Goal: Task Accomplishment & Management: Complete application form

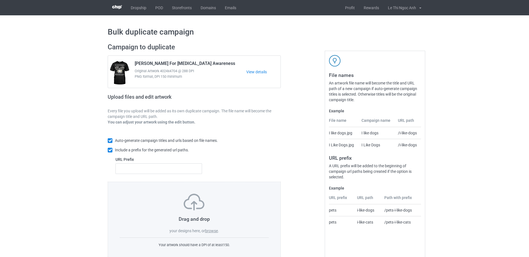
click at [214, 230] on label "browse" at bounding box center [211, 230] width 13 height 4
click at [0, 0] on input "browse" at bounding box center [0, 0] width 0 height 0
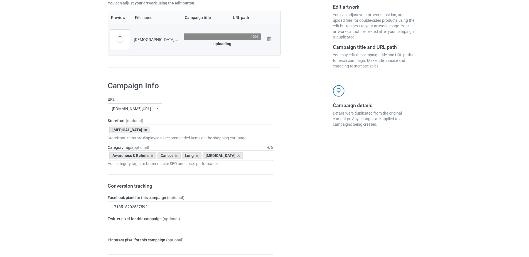
scroll to position [118, 0]
click at [144, 132] on icon at bounding box center [145, 131] width 3 height 4
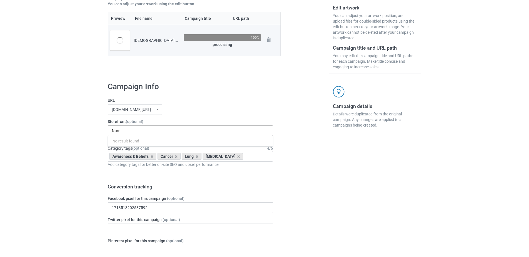
type input "Nurse"
drag, startPoint x: 125, startPoint y: 130, endPoint x: 104, endPoint y: 133, distance: 21.4
type input "·"
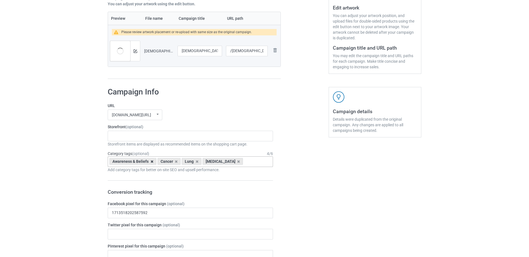
drag, startPoint x: 152, startPoint y: 157, endPoint x: 152, endPoint y: 162, distance: 4.8
click at [153, 160] on div "Awareness & Beliefs Cancer Lung Lung Cancer Age > 1-19 > 1 Age > 1-12 Months > …" at bounding box center [190, 161] width 165 height 11
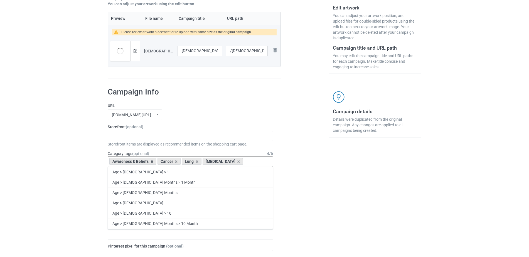
click at [152, 162] on icon at bounding box center [152, 161] width 3 height 4
click at [144, 161] on icon at bounding box center [145, 161] width 3 height 4
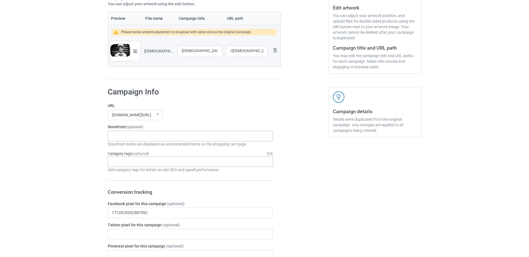
click at [126, 136] on div "Pancreatic Cancer Liver Cancer Heart Diseases Parkinson's Lung Diseases Thanksg…" at bounding box center [190, 135] width 165 height 11
type input "Nur"
click at [123, 142] on div "Nurse" at bounding box center [190, 146] width 165 height 10
click at [146, 166] on div "Age > [DEMOGRAPHIC_DATA] > 1 Age > [DEMOGRAPHIC_DATA] Months > 1 Month Age > [D…" at bounding box center [190, 161] width 165 height 11
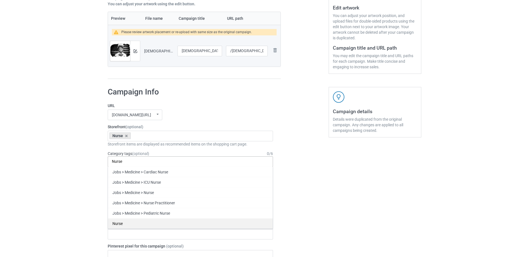
type input "Nurse"
click at [132, 223] on div "Nurse" at bounding box center [190, 223] width 165 height 10
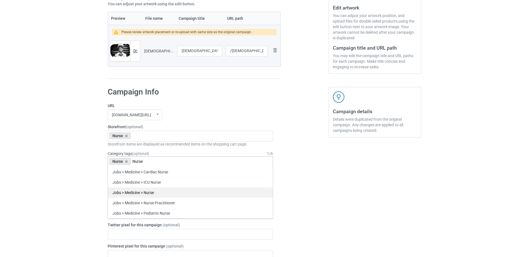
type input "Nurse"
click at [139, 192] on div "Jobs > Medicine > Nurse" at bounding box center [190, 192] width 165 height 10
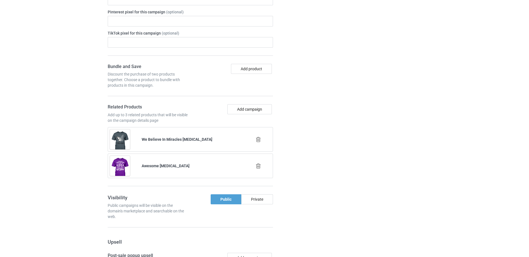
click at [261, 139] on icon at bounding box center [258, 139] width 7 height 6
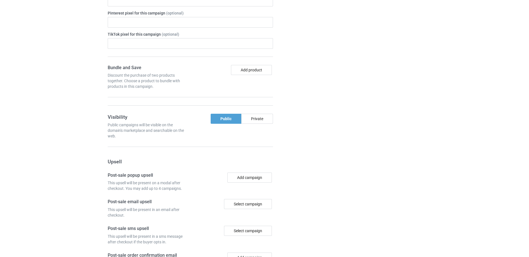
click at [260, 140] on form "URL hoptefy.com/ hoptefy.com/ pipilili.com/ teechip.com/ 682714fa91b86a002f53e0…" at bounding box center [190, 76] width 165 height 412
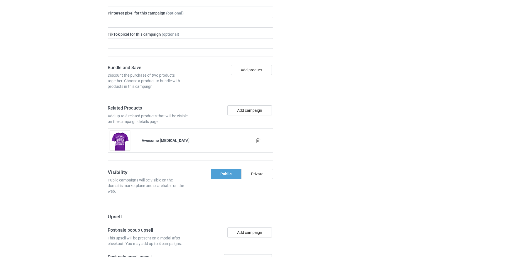
click at [259, 142] on icon at bounding box center [258, 140] width 7 height 6
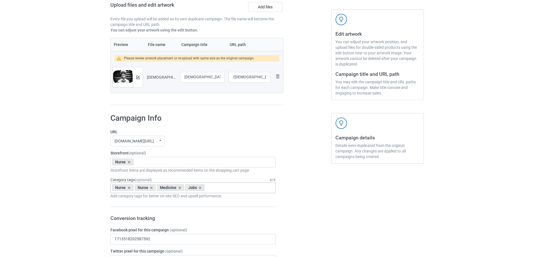
scroll to position [0, 0]
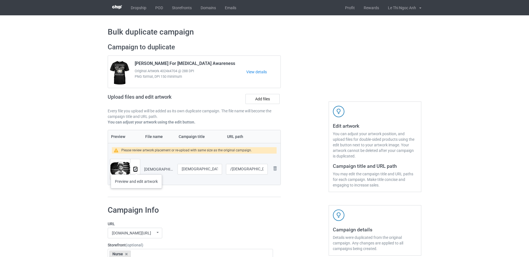
click at [136, 169] on img at bounding box center [136, 169] width 4 height 4
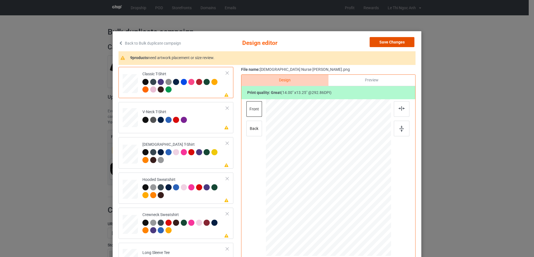
click at [401, 44] on button "Save Changes" at bounding box center [392, 42] width 45 height 10
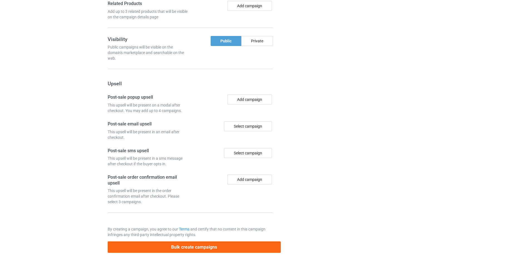
scroll to position [463, 0]
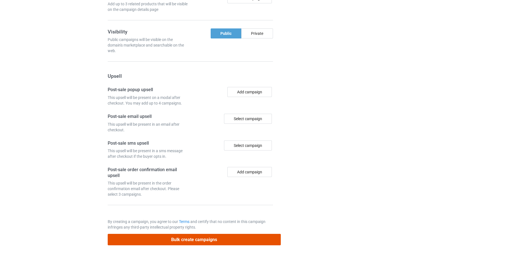
click at [200, 243] on button "Bulk create campaigns" at bounding box center [194, 238] width 173 height 11
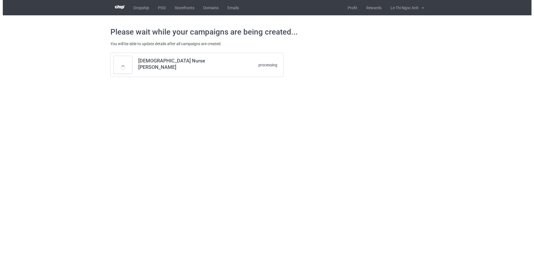
scroll to position [0, 0]
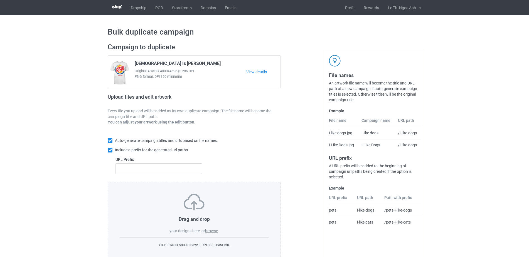
scroll to position [15, 0]
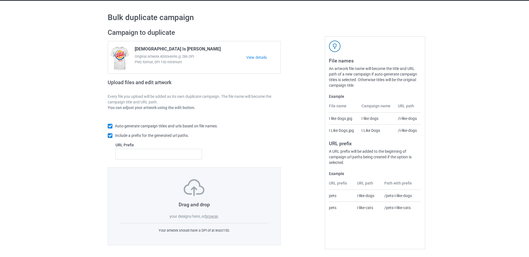
click at [209, 219] on div "Drag and drop your designs here, or browse ." at bounding box center [194, 199] width 149 height 40
click at [209, 216] on label "browse" at bounding box center [211, 216] width 13 height 4
click at [0, 0] on input "browse" at bounding box center [0, 0] width 0 height 0
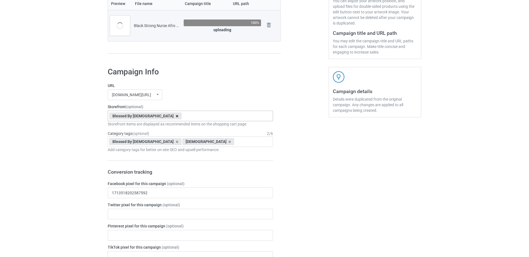
scroll to position [132, 0]
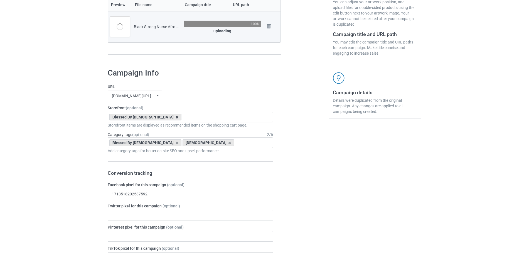
click at [176, 117] on icon at bounding box center [177, 117] width 3 height 4
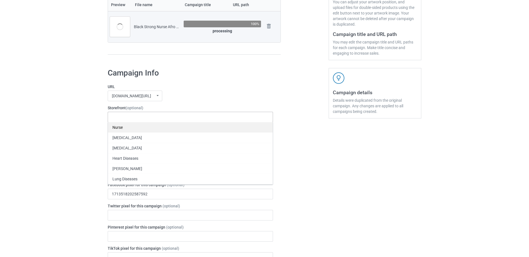
click at [121, 128] on div "Nurse" at bounding box center [190, 127] width 165 height 10
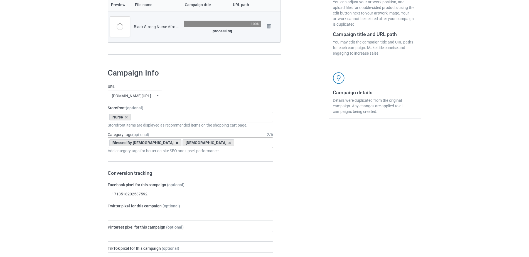
click at [176, 142] on icon at bounding box center [177, 143] width 3 height 4
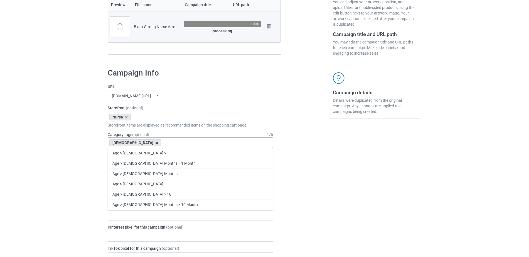
click at [155, 143] on icon at bounding box center [156, 143] width 3 height 4
click at [124, 143] on div "Age > 1-19 > 1 Age > 1-12 Months > 1 Month Age > 1-12 Months Age > 1-19 Age > 1…" at bounding box center [190, 142] width 165 height 11
type input "Nurse"
click at [122, 204] on div "Nurse" at bounding box center [190, 204] width 165 height 10
type input "Nurse"
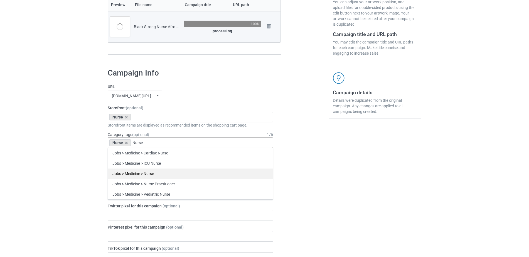
click at [143, 174] on div "Jobs > Medicine > Nurse" at bounding box center [190, 173] width 165 height 10
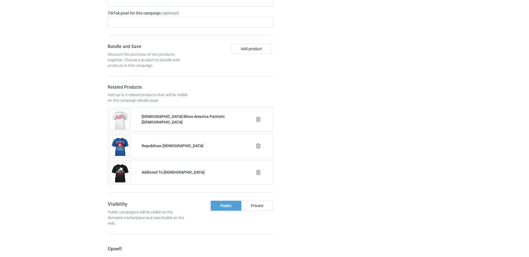
scroll to position [364, 0]
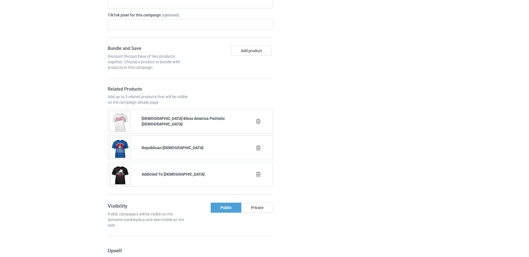
click at [256, 119] on icon at bounding box center [258, 121] width 7 height 6
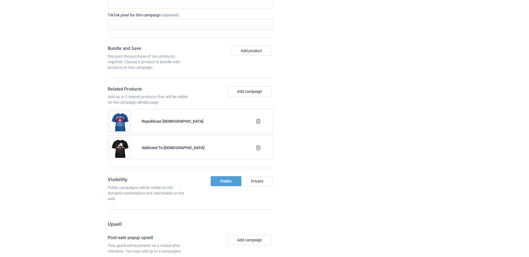
click at [259, 122] on icon at bounding box center [258, 121] width 7 height 6
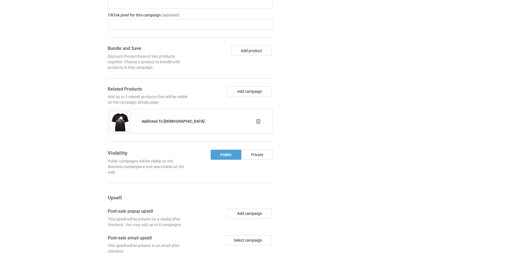
click at [259, 124] on icon at bounding box center [258, 121] width 7 height 6
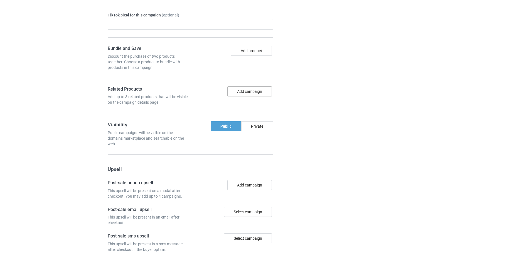
click at [247, 93] on button "Add campaign" at bounding box center [249, 91] width 45 height 10
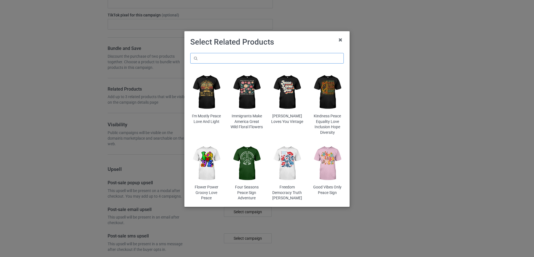
click at [239, 57] on input "text" at bounding box center [267, 58] width 154 height 11
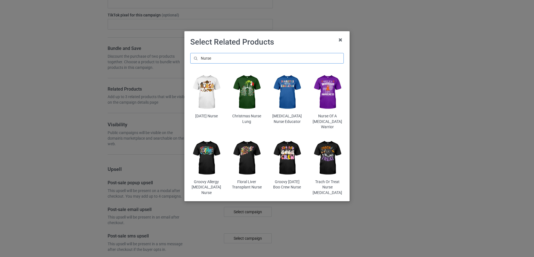
type input "Nurse"
click at [207, 83] on img at bounding box center [206, 92] width 33 height 41
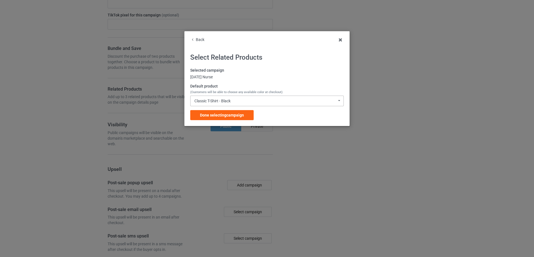
click at [230, 102] on div "Classic T-Shirt - Black" at bounding box center [212, 101] width 36 height 4
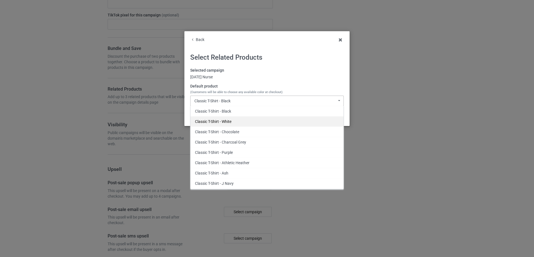
click at [228, 120] on div "Classic T-Shirt - White" at bounding box center [267, 121] width 153 height 10
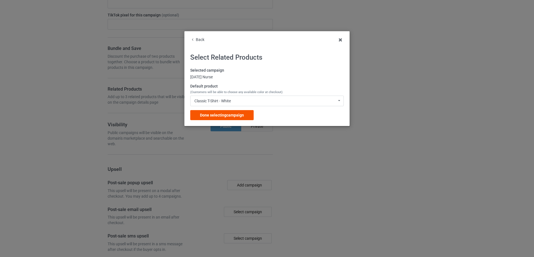
click at [224, 113] on span "Done selecting campaign" at bounding box center [222, 115] width 44 height 4
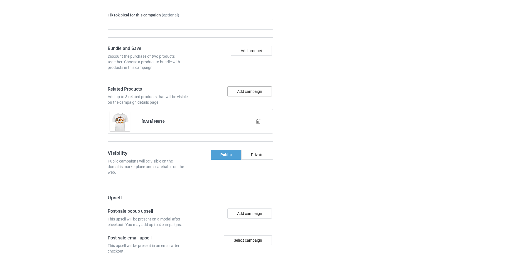
click at [241, 95] on button "Add campaign" at bounding box center [249, 91] width 45 height 10
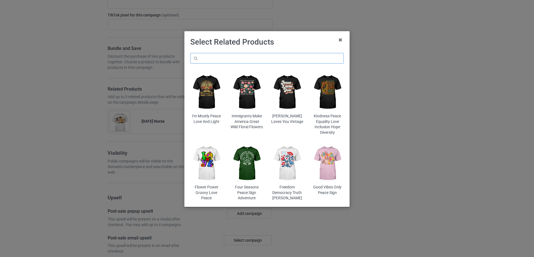
click at [234, 59] on input "text" at bounding box center [267, 58] width 154 height 11
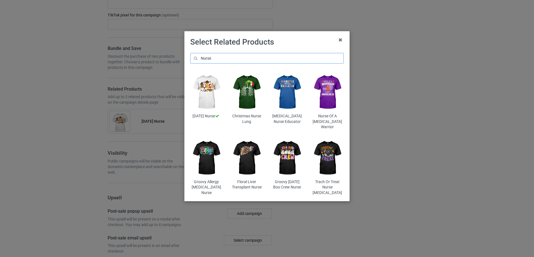
type input "Nurse"
click at [283, 156] on img at bounding box center [287, 157] width 33 height 41
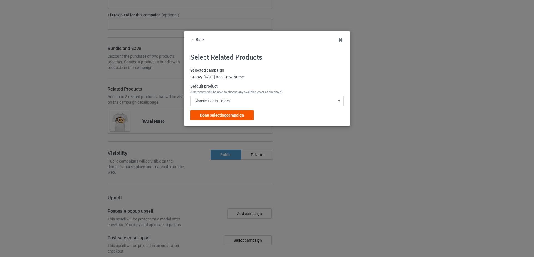
click at [218, 114] on span "Done selecting campaign" at bounding box center [222, 115] width 44 height 4
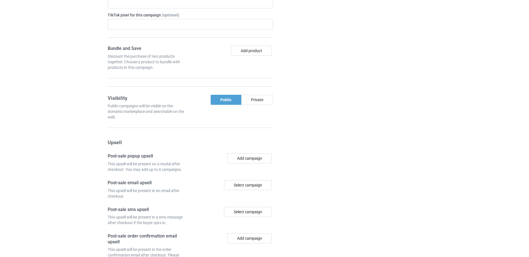
click at [313, 142] on div at bounding box center [305, 73] width 40 height 484
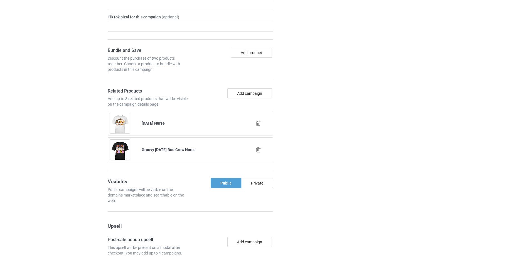
scroll to position [513, 0]
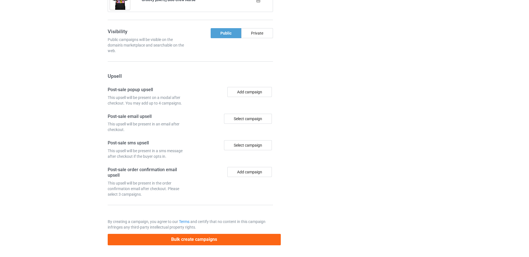
click at [198, 240] on button "Bulk create campaigns" at bounding box center [194, 238] width 173 height 11
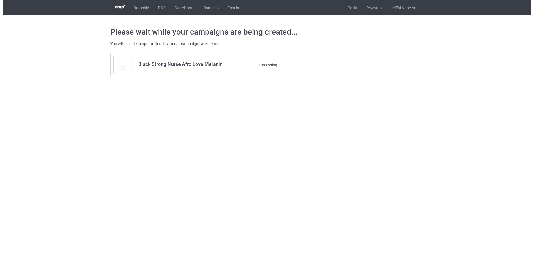
scroll to position [0, 0]
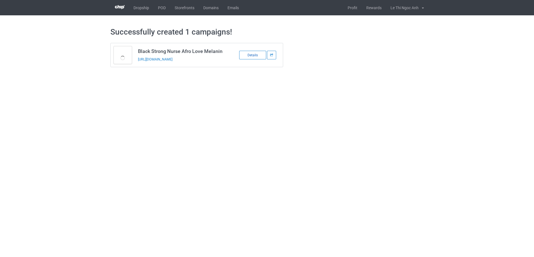
click at [254, 57] on div "Details" at bounding box center [252, 55] width 27 height 9
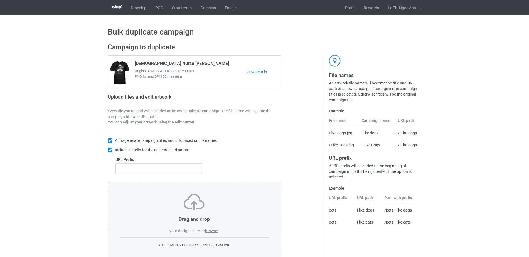
click at [214, 231] on label "browse" at bounding box center [211, 230] width 13 height 4
click at [0, 0] on input "browse" at bounding box center [0, 0] width 0 height 0
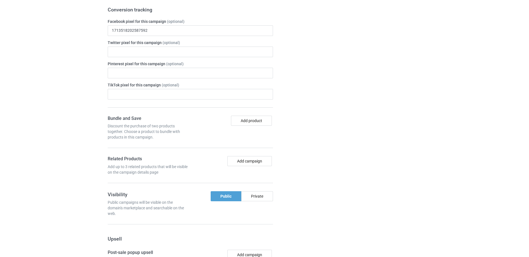
scroll to position [353, 0]
click at [237, 164] on button "Add campaign" at bounding box center [249, 160] width 45 height 10
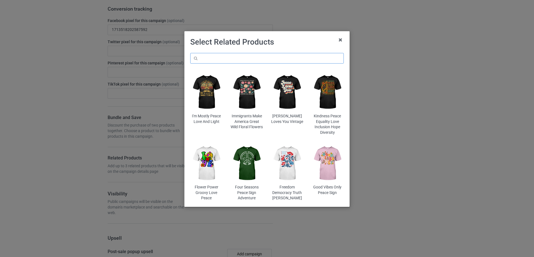
click at [236, 56] on input "text" at bounding box center [267, 58] width 154 height 11
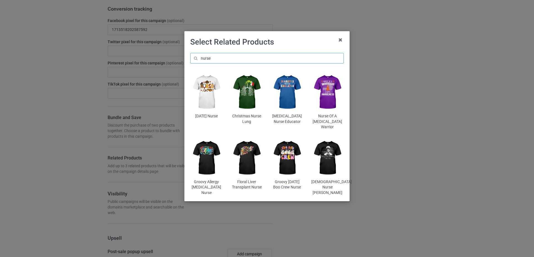
type input "nurse"
click at [329, 149] on img at bounding box center [327, 157] width 33 height 41
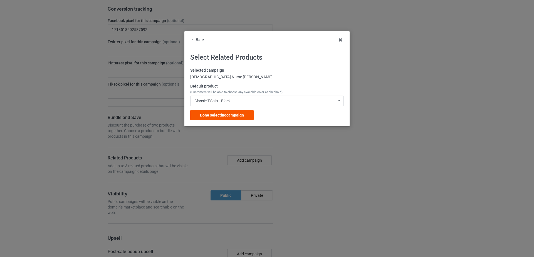
click at [215, 115] on span "Done selecting campaign" at bounding box center [222, 115] width 44 height 4
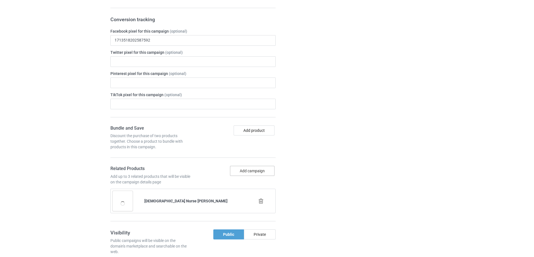
scroll to position [363, 0]
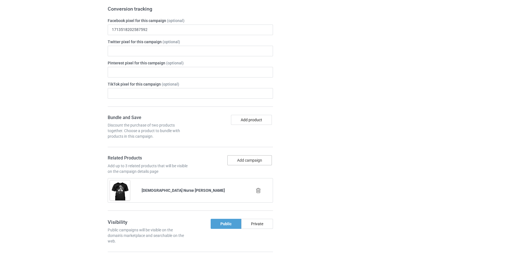
click at [242, 163] on button "Add campaign" at bounding box center [249, 160] width 45 height 10
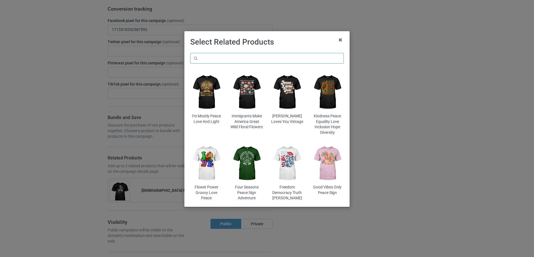
click at [215, 60] on input "text" at bounding box center [267, 58] width 154 height 11
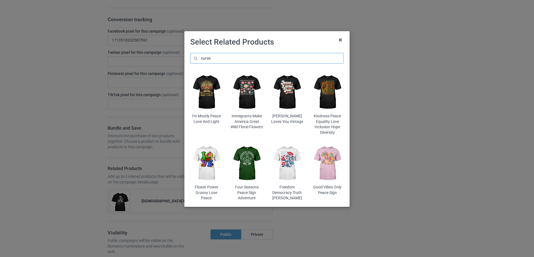
scroll to position [374, 0]
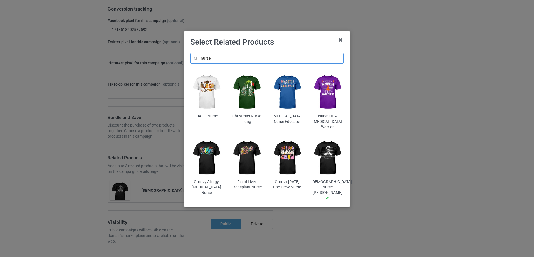
type input "nurse"
click at [291, 147] on img at bounding box center [287, 157] width 33 height 41
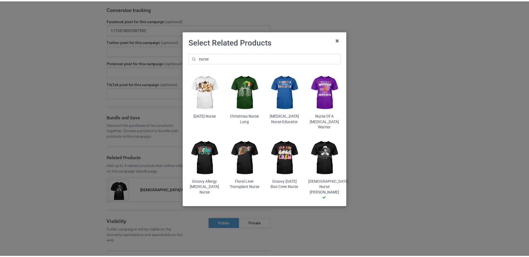
scroll to position [384, 0]
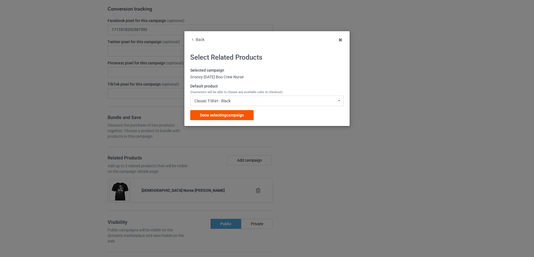
click at [223, 116] on span "Done selecting campaign" at bounding box center [222, 115] width 44 height 4
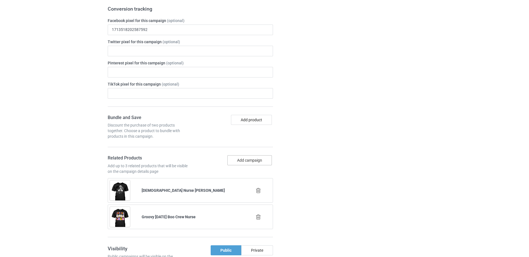
click at [243, 164] on button "Add campaign" at bounding box center [249, 160] width 45 height 10
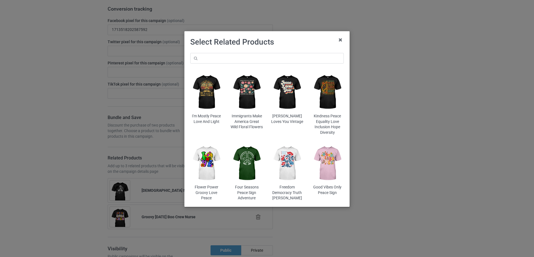
click at [225, 51] on div "I'm Mostly Peace Love And Light Immigrants Make America Great Wild Floral Flowe…" at bounding box center [266, 127] width 161 height 156
click at [226, 57] on input "text" at bounding box center [267, 58] width 154 height 11
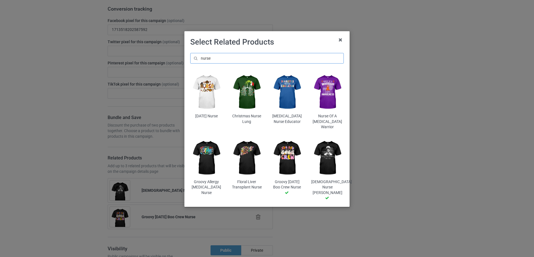
type input "nurse"
click at [295, 100] on img at bounding box center [287, 92] width 33 height 41
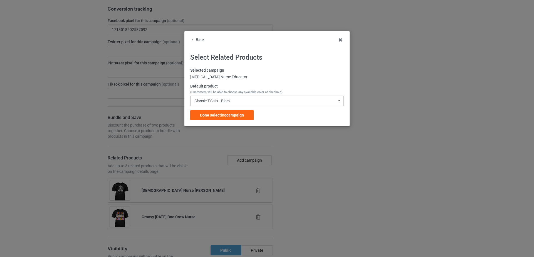
click at [237, 100] on div "Classic T-Shirt - Black Classic T-Shirt - Black Classic T-Shirt - Chocolate Cla…" at bounding box center [267, 100] width 154 height 11
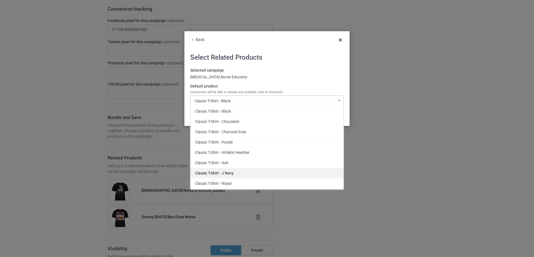
click at [236, 176] on div "Classic T-Shirt - J Navy" at bounding box center [267, 172] width 153 height 10
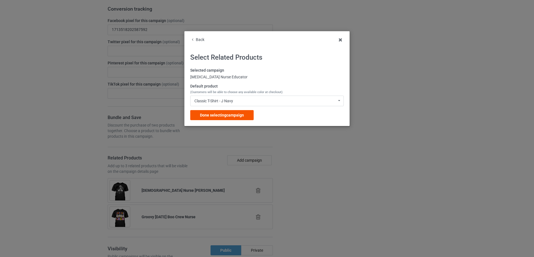
click at [224, 113] on span "Done selecting campaign" at bounding box center [222, 115] width 44 height 4
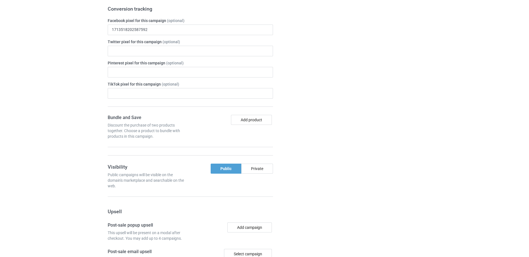
click at [318, 137] on div at bounding box center [305, 142] width 40 height 484
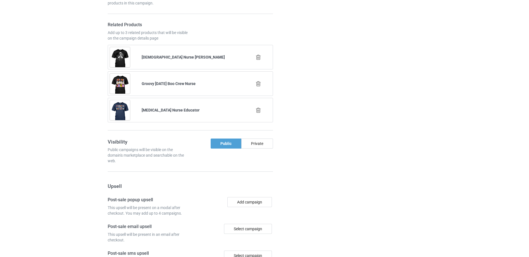
scroll to position [627, 0]
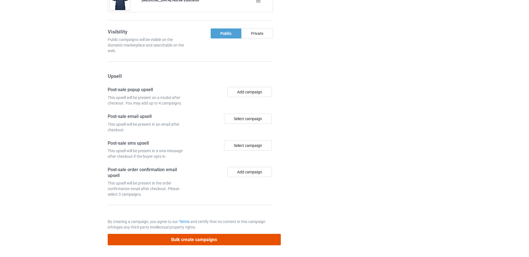
click at [196, 236] on button "Bulk create campaigns" at bounding box center [194, 238] width 173 height 11
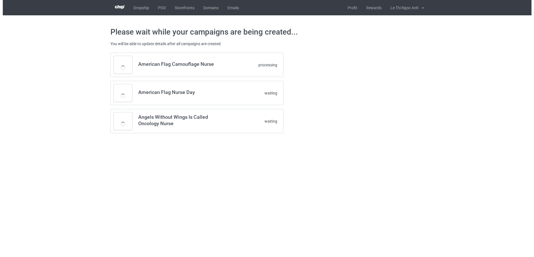
scroll to position [0, 0]
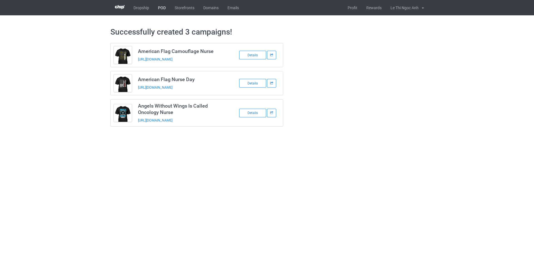
click at [162, 10] on link "POD" at bounding box center [162, 7] width 17 height 15
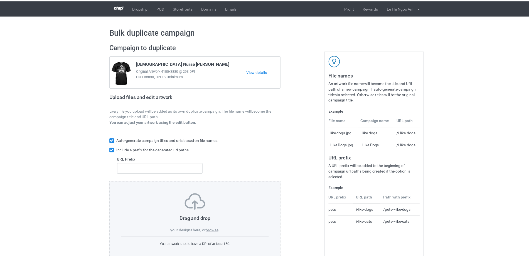
scroll to position [15, 0]
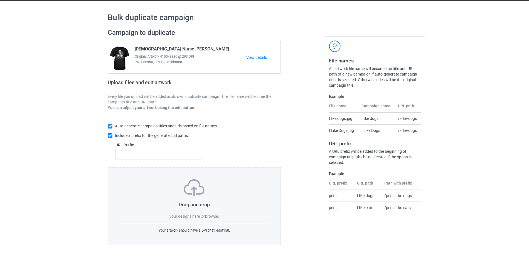
click at [212, 221] on div "Drag and drop your designs here, or browse . Your artwork should have a DPI of …" at bounding box center [194, 206] width 173 height 78
click at [212, 217] on label "browse" at bounding box center [211, 216] width 13 height 4
click at [0, 0] on input "browse" at bounding box center [0, 0] width 0 height 0
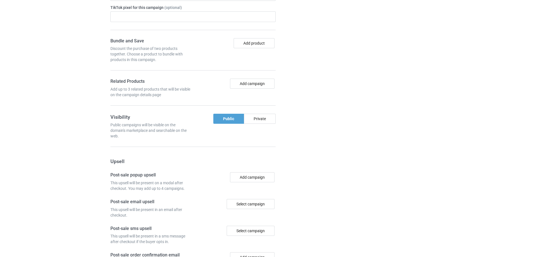
scroll to position [710, 0]
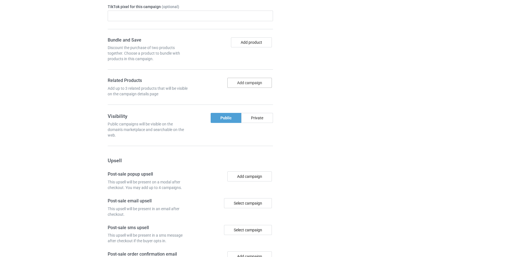
click at [238, 85] on button "Add campaign" at bounding box center [249, 83] width 45 height 10
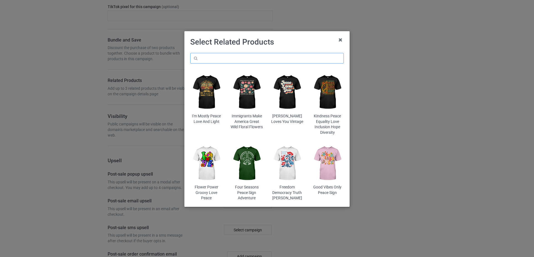
click at [223, 58] on input "text" at bounding box center [267, 58] width 154 height 11
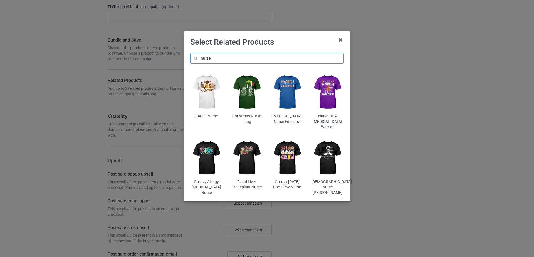
scroll to position [721, 0]
type input "nurse"
click at [207, 100] on img at bounding box center [206, 92] width 33 height 41
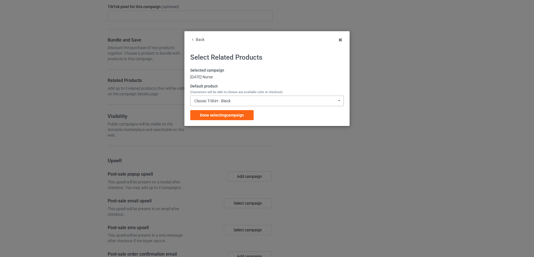
click at [221, 103] on div "Classic T-Shirt - Black Classic T-Shirt - Black Classic T-Shirt - White Classic…" at bounding box center [267, 100] width 154 height 11
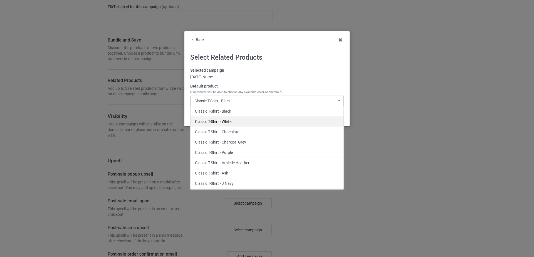
drag, startPoint x: 220, startPoint y: 115, endPoint x: 224, endPoint y: 120, distance: 6.3
click at [224, 120] on div "Classic T-Shirt - Black Classic T-Shirt - White Classic T-Shirt - Chocolate Cla…" at bounding box center [267, 147] width 154 height 83
click at [221, 121] on div "Classic T-Shirt - White" at bounding box center [267, 121] width 153 height 10
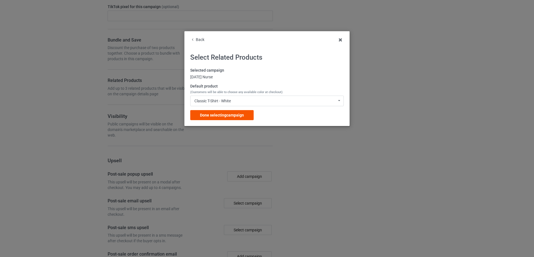
click at [222, 110] on div "Done selecting campaign" at bounding box center [221, 115] width 63 height 10
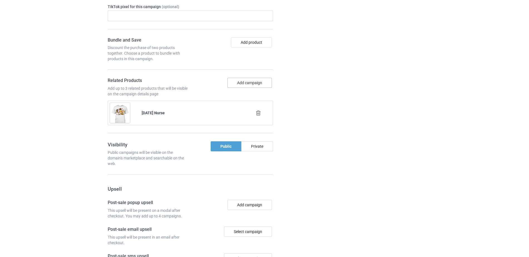
click at [247, 85] on button "Add campaign" at bounding box center [249, 83] width 45 height 10
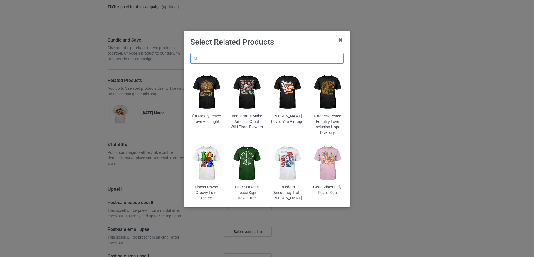
click at [246, 57] on input "text" at bounding box center [267, 58] width 154 height 11
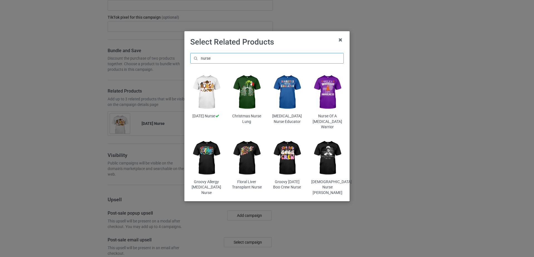
scroll to position [731, 0]
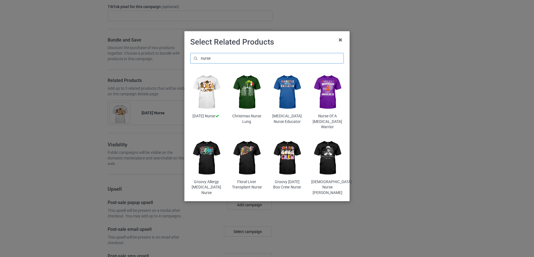
type input "nurse"
click at [317, 149] on img at bounding box center [327, 157] width 33 height 41
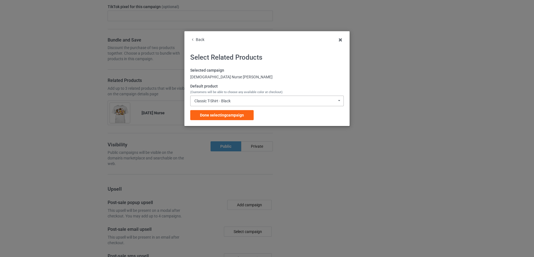
click at [231, 100] on div "Classic T-Shirt - Black" at bounding box center [212, 101] width 36 height 4
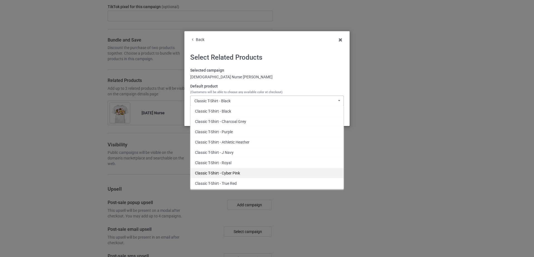
click at [233, 170] on div "Classic T-Shirt - Cyber Pink" at bounding box center [267, 172] width 153 height 10
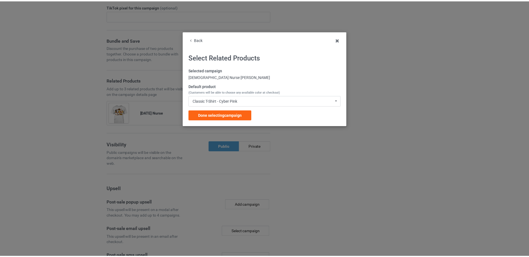
scroll to position [742, 0]
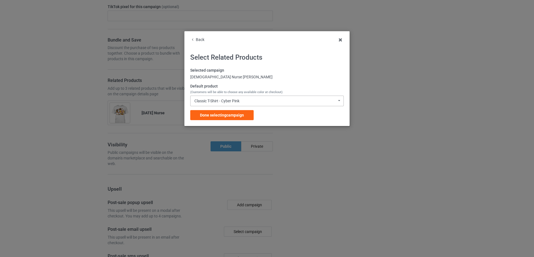
click at [237, 101] on div "Classic T-Shirt - Cyber Pink" at bounding box center [216, 101] width 45 height 4
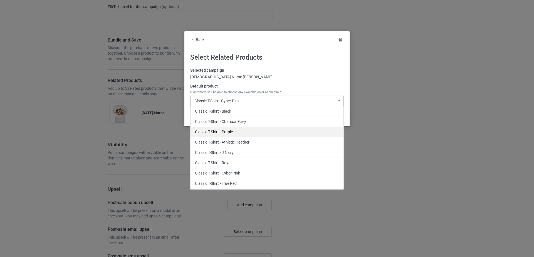
click at [243, 131] on div "Classic T-Shirt - Purple" at bounding box center [267, 131] width 153 height 10
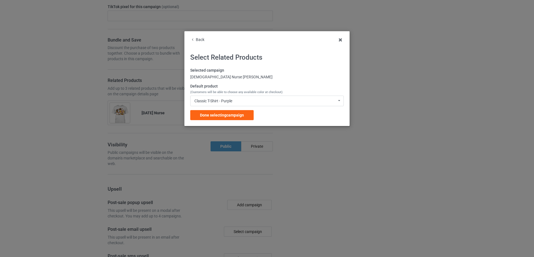
click at [234, 114] on span "Done selecting campaign" at bounding box center [222, 115] width 44 height 4
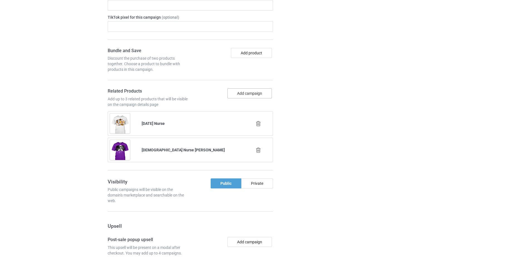
click at [242, 88] on button "Add campaign" at bounding box center [249, 93] width 45 height 10
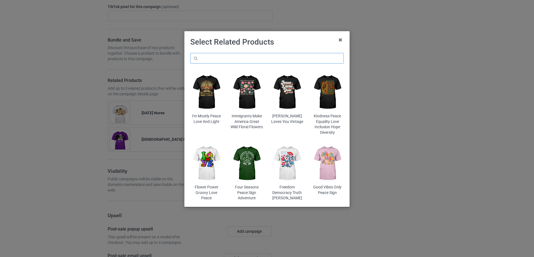
click at [244, 59] on input "text" at bounding box center [267, 58] width 154 height 11
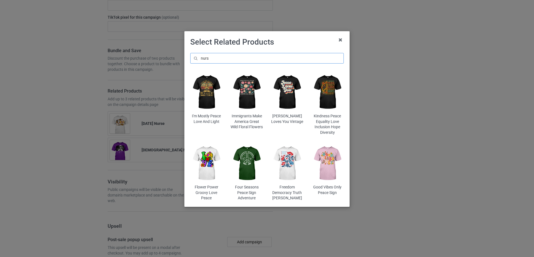
scroll to position [805, 0]
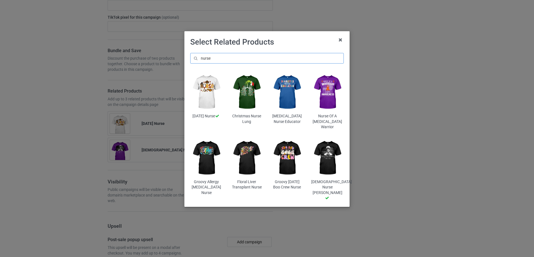
scroll to position [816, 0]
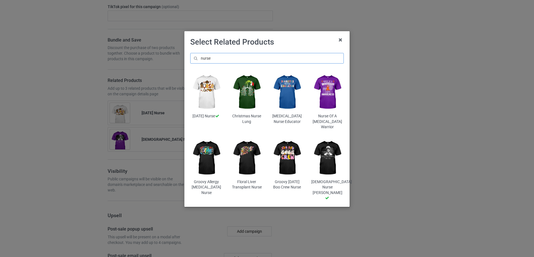
click at [225, 59] on input "nurse" at bounding box center [267, 58] width 154 height 11
type input "nurse"
click at [333, 100] on img at bounding box center [327, 92] width 33 height 41
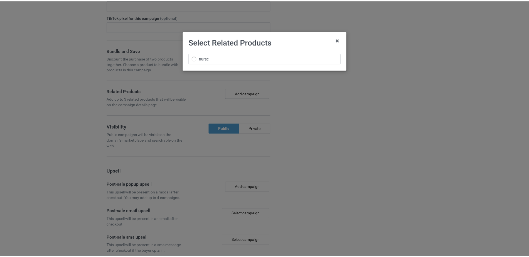
scroll to position [827, 0]
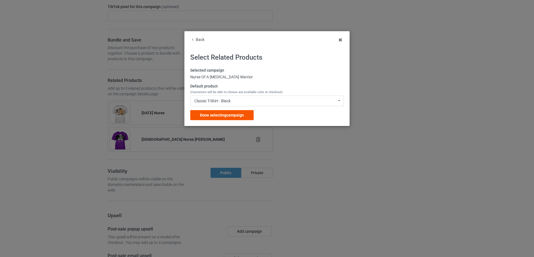
click at [223, 115] on span "Done selecting campaign" at bounding box center [222, 115] width 44 height 4
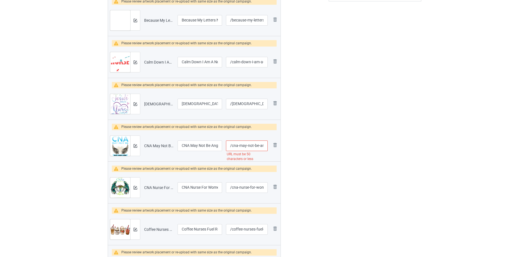
scroll to position [0, 73]
drag, startPoint x: 246, startPoint y: 146, endPoint x: 268, endPoint y: 145, distance: 22.5
click at [268, 145] on td "/cna-may-not-be-angels-healthcare-certified-nursing-assistant URL must be 50 ch…" at bounding box center [247, 145] width 46 height 31
click at [248, 146] on input "/cna-may-not-be-angels-healthcare-certified-nursing-assistant" at bounding box center [247, 145] width 42 height 11
drag, startPoint x: 232, startPoint y: 145, endPoint x: 292, endPoint y: 145, distance: 59.8
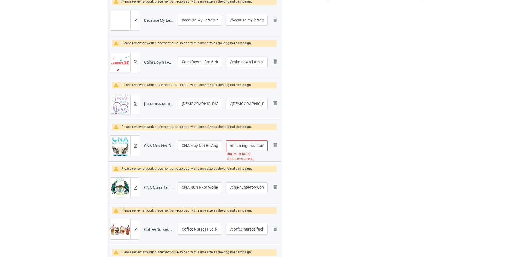
click at [292, 145] on div "Campaign to duplicate African American Nurse Mary Mahoney Original Artwork 4100…" at bounding box center [264, 154] width 321 height 610
type input "/cna-may-not-be-angels-healthcare-certified"
click at [292, 145] on div at bounding box center [305, 154] width 40 height 610
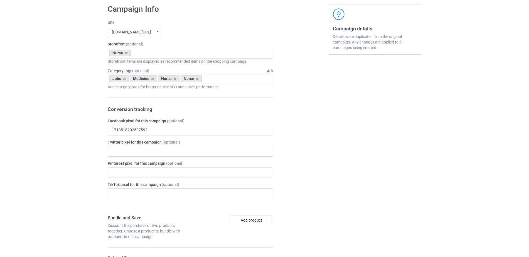
scroll to position [992, 0]
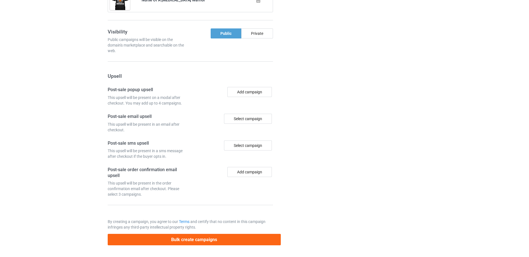
click at [203, 245] on div "Bulk create campaigns" at bounding box center [194, 237] width 173 height 15
click at [203, 243] on button "Bulk create campaigns" at bounding box center [194, 238] width 173 height 11
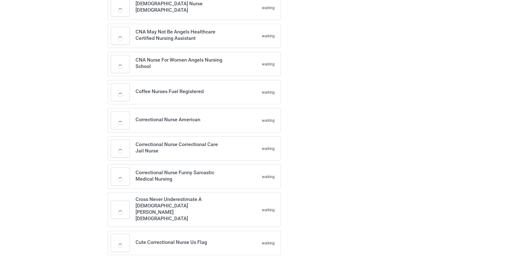
scroll to position [0, 0]
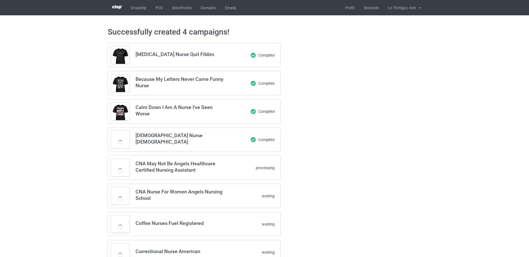
click at [346, 189] on div "Atrial Fibrillation Nurse Quit Fibbin Complete Because My Letters Never Came Fu…" at bounding box center [264, 214] width 321 height 351
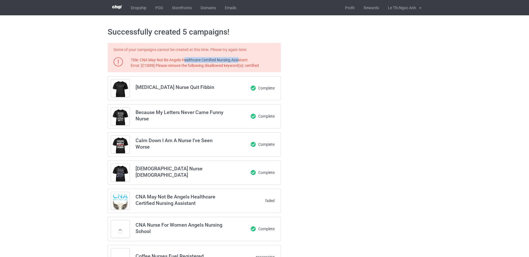
drag, startPoint x: 186, startPoint y: 63, endPoint x: 241, endPoint y: 63, distance: 55.1
click at [241, 63] on div "Title: CNA May Not Be Angels Healthcare Certified Nursing Assistant Error: [C10…" at bounding box center [205, 62] width 148 height 11
click at [292, 63] on div at bounding box center [305, 231] width 40 height 384
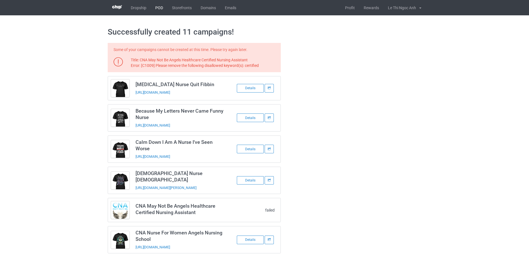
click at [160, 9] on link "POD" at bounding box center [159, 7] width 17 height 15
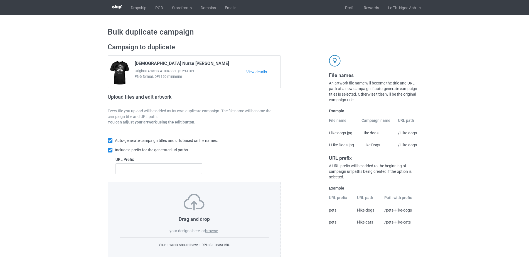
scroll to position [15, 0]
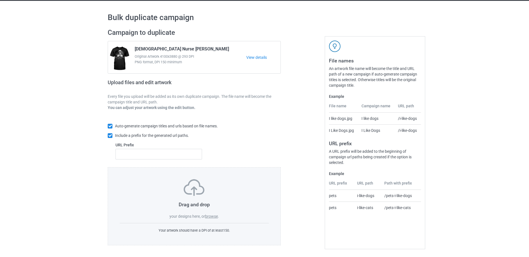
click at [210, 214] on label "browse" at bounding box center [211, 216] width 13 height 4
click at [0, 0] on input "browse" at bounding box center [0, 0] width 0 height 0
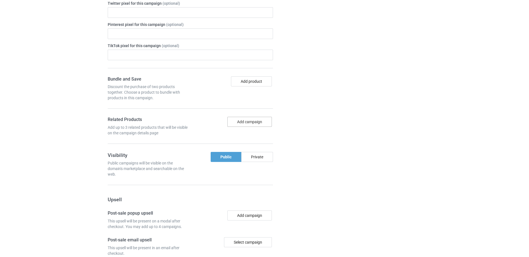
click at [239, 124] on button "Add campaign" at bounding box center [249, 122] width 45 height 10
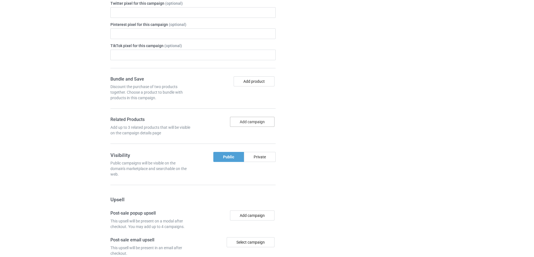
scroll to position [706, 0]
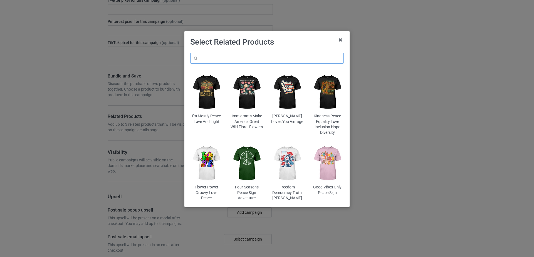
click at [228, 60] on input "text" at bounding box center [267, 58] width 154 height 11
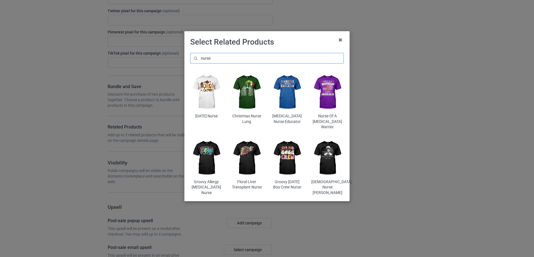
scroll to position [727, 0]
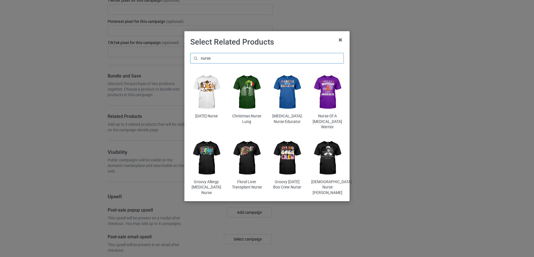
drag, startPoint x: 220, startPoint y: 59, endPoint x: 201, endPoint y: 58, distance: 19.8
click at [201, 58] on input "nurse" at bounding box center [267, 58] width 154 height 11
paste input "American Flag Camouflage N"
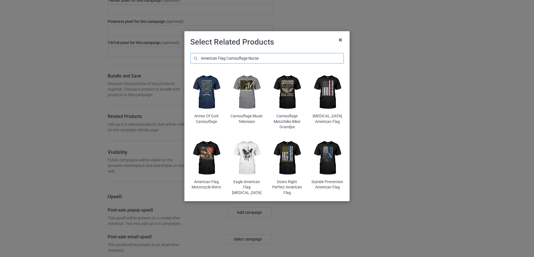
drag, startPoint x: 262, startPoint y: 61, endPoint x: 256, endPoint y: 58, distance: 7.0
click at [261, 61] on input "American Flag Camouflage Nurse" at bounding box center [267, 58] width 154 height 11
click at [250, 57] on input "American Flag Camouflage Nurse" at bounding box center [267, 58] width 154 height 11
drag, startPoint x: 261, startPoint y: 57, endPoint x: 185, endPoint y: 62, distance: 76.4
click at [185, 62] on div "Select Related Products American Flag Camouflage Nurse Armor Of God Camouflage …" at bounding box center [266, 116] width 165 height 170
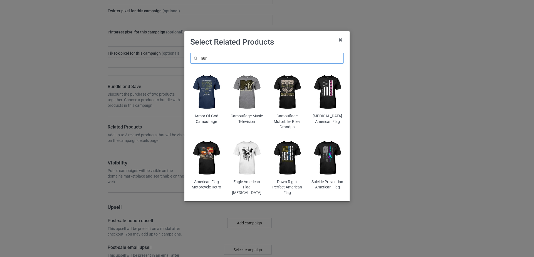
scroll to position [748, 0]
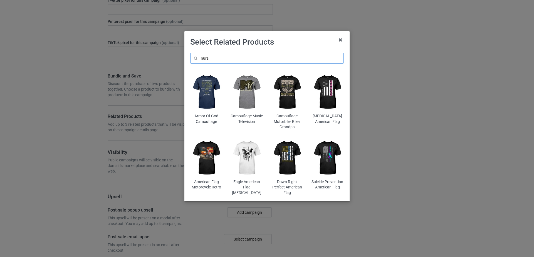
type input "nurse"
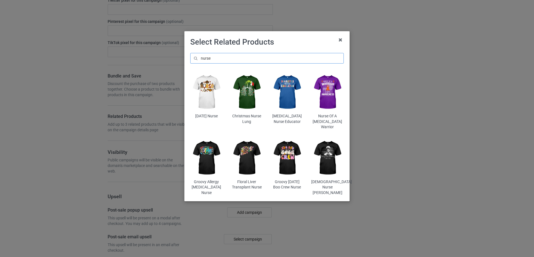
scroll to position [758, 0]
click at [325, 149] on img at bounding box center [327, 157] width 33 height 41
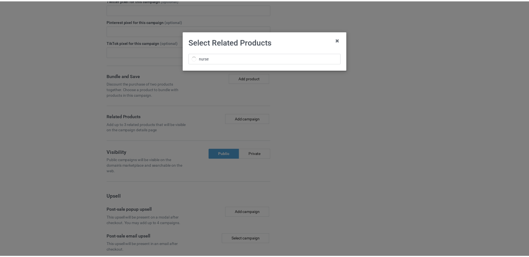
scroll to position [790, 0]
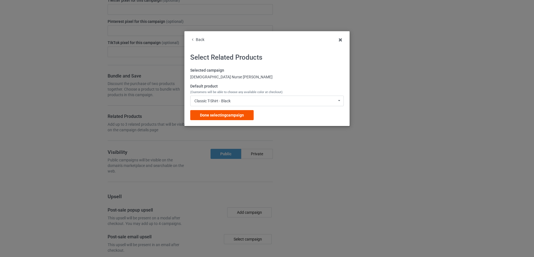
click at [215, 114] on span "Done selecting campaign" at bounding box center [222, 115] width 44 height 4
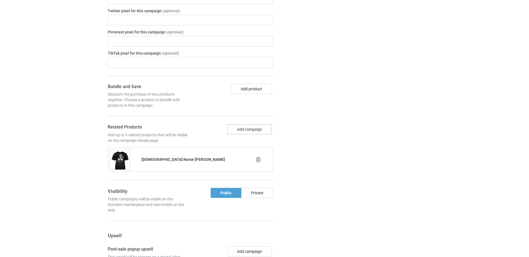
scroll to position [801, 0]
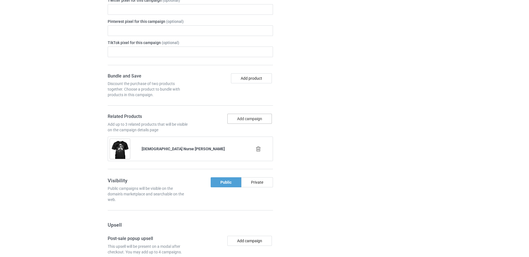
click at [245, 116] on button "Add campaign" at bounding box center [249, 119] width 45 height 10
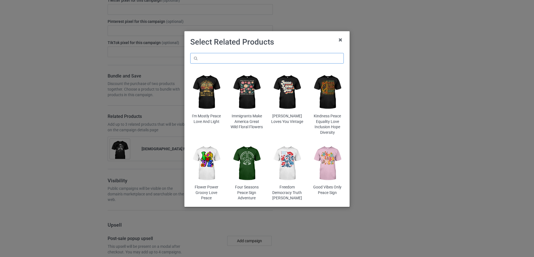
click at [231, 54] on input "text" at bounding box center [267, 58] width 154 height 11
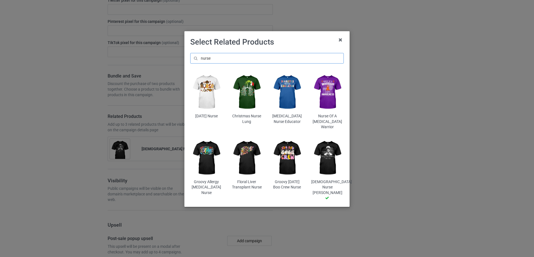
type input "nurse"
click at [205, 151] on img at bounding box center [206, 157] width 33 height 41
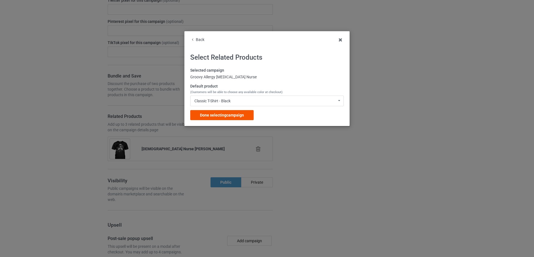
click at [238, 114] on span "Done selecting campaign" at bounding box center [222, 115] width 44 height 4
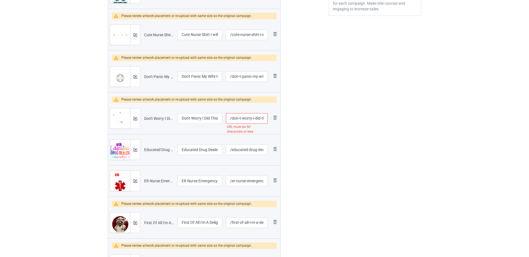
scroll to position [0, 69]
drag, startPoint x: 252, startPoint y: 118, endPoint x: 270, endPoint y: 118, distance: 18.6
click at [270, 118] on tr "Preview and edit artwork Don't Worry I Did This On A Mannequin Once Skeleton Nu…" at bounding box center [194, 118] width 172 height 31
click at [261, 118] on input "/don-t-worry-i-did-this-on-a-mannequin-once-skeleton-nurse" at bounding box center [247, 118] width 42 height 11
drag, startPoint x: 237, startPoint y: 118, endPoint x: 268, endPoint y: 118, distance: 30.9
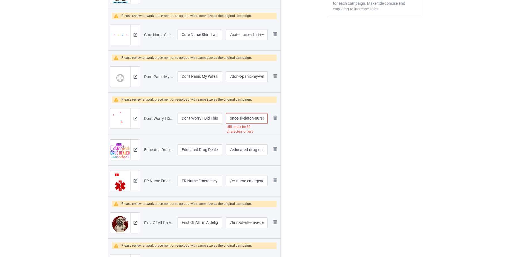
click at [268, 118] on td "/don-t-worry-i-did-this-on-a-mannequin-once-skeleton-nurse URL must be 50 chara…" at bounding box center [247, 118] width 46 height 31
type input "/don-t-worry-i-did-this-on-a-mannequin-once"
click at [297, 131] on div at bounding box center [305, 173] width 40 height 620
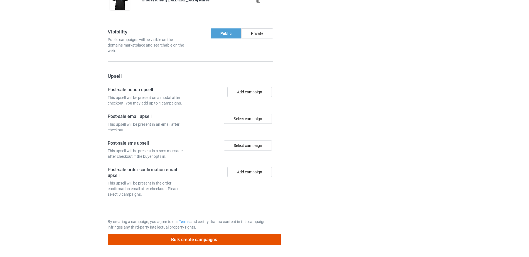
click at [214, 235] on button "Bulk create campaigns" at bounding box center [194, 238] width 173 height 11
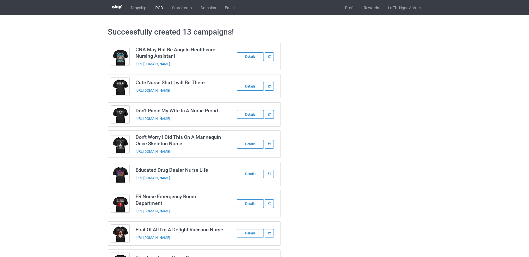
click at [164, 8] on link "POD" at bounding box center [159, 7] width 17 height 15
